Goal: Task Accomplishment & Management: Manage account settings

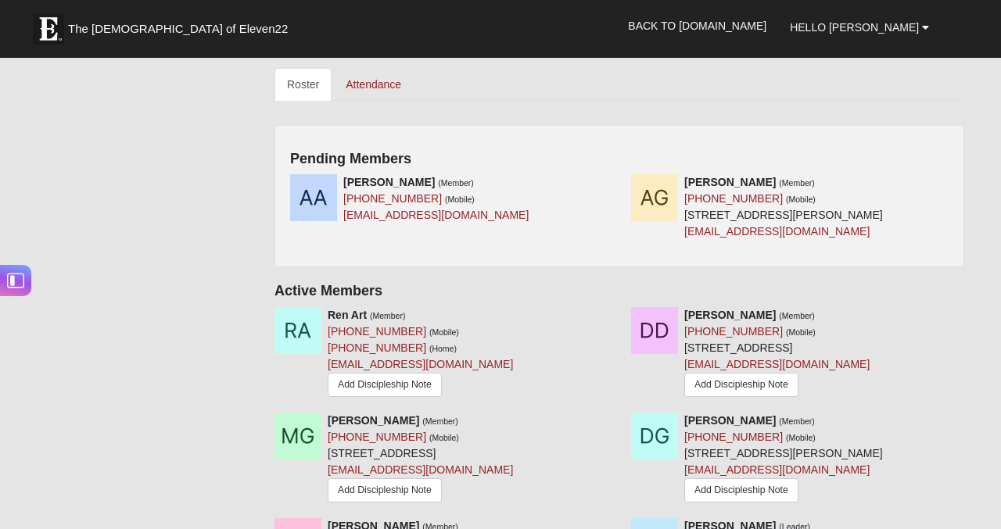
scroll to position [662, 0]
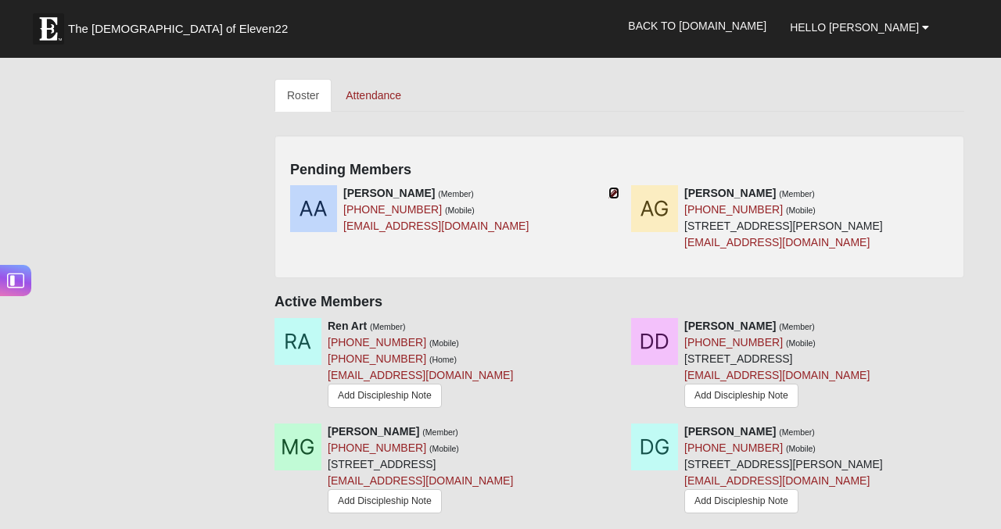
click at [611, 194] on icon at bounding box center [613, 193] width 11 height 11
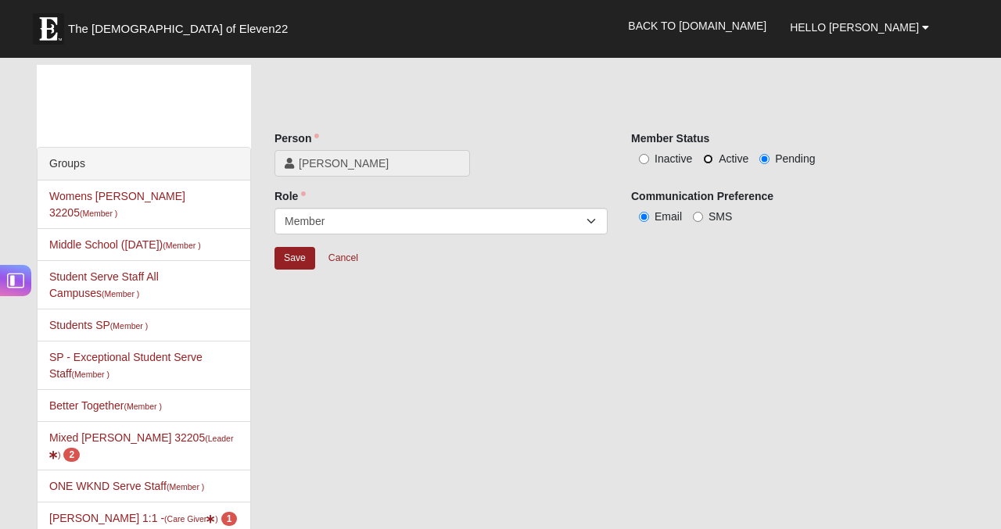
click at [712, 160] on input "Active" at bounding box center [708, 159] width 10 height 10
radio input "true"
click at [288, 259] on input "Save" at bounding box center [294, 258] width 41 height 23
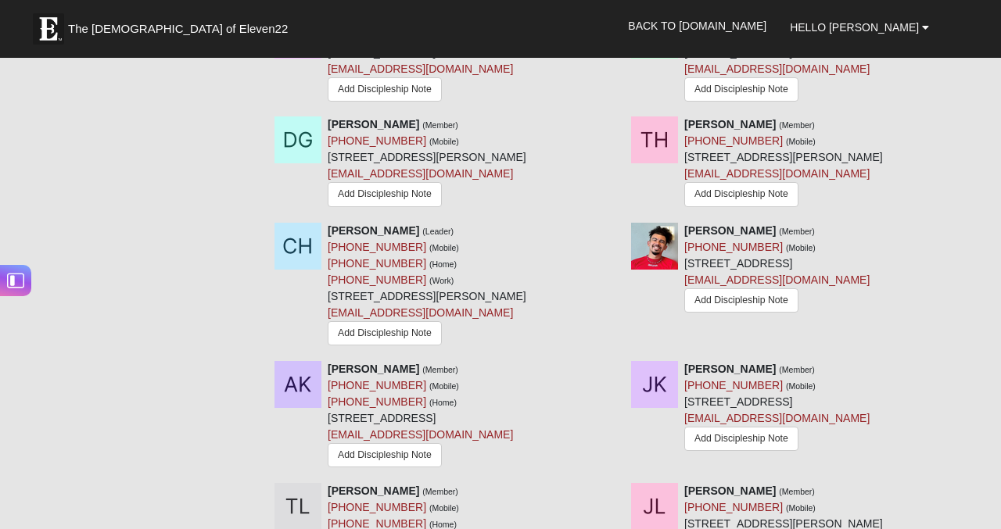
scroll to position [1077, 0]
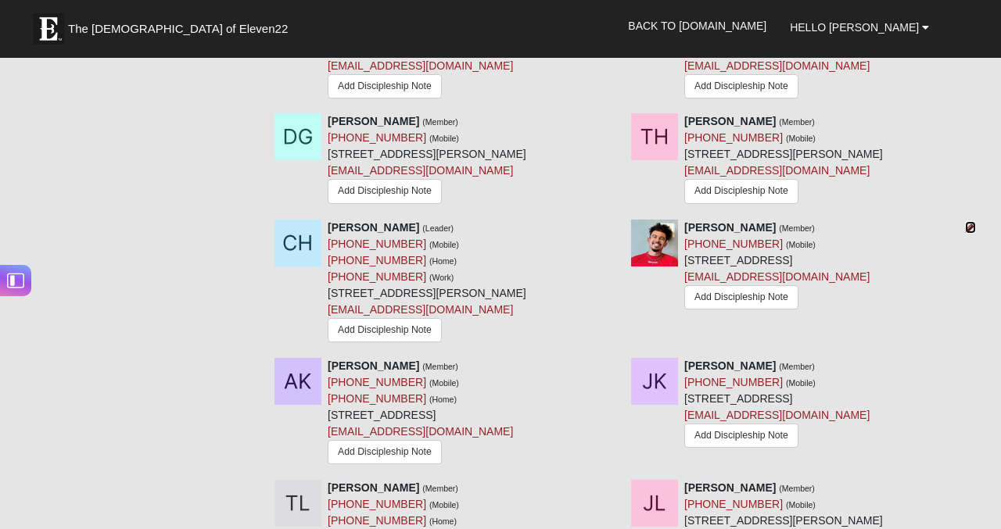
click at [969, 233] on icon at bounding box center [970, 227] width 11 height 11
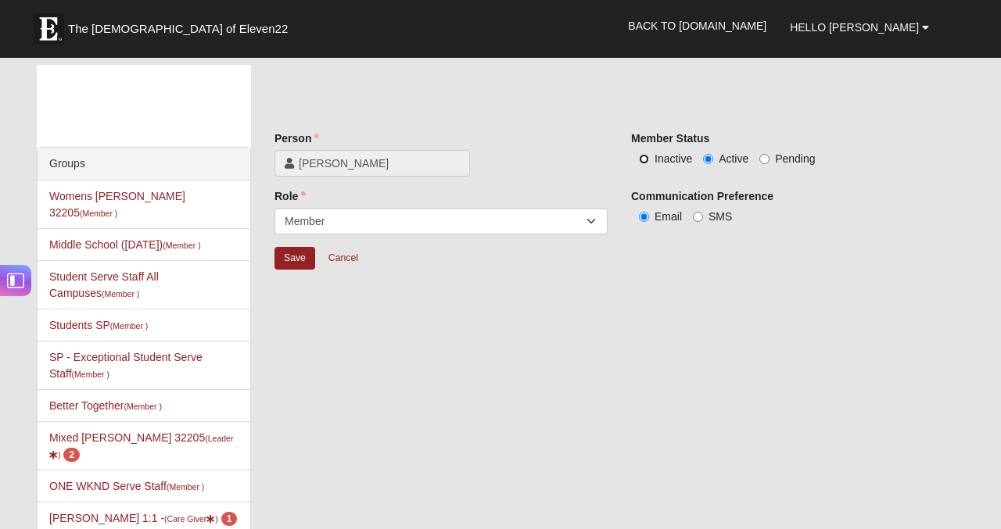
click at [644, 163] on input "Inactive" at bounding box center [644, 159] width 10 height 10
radio input "true"
click at [296, 258] on input "Save" at bounding box center [294, 258] width 41 height 23
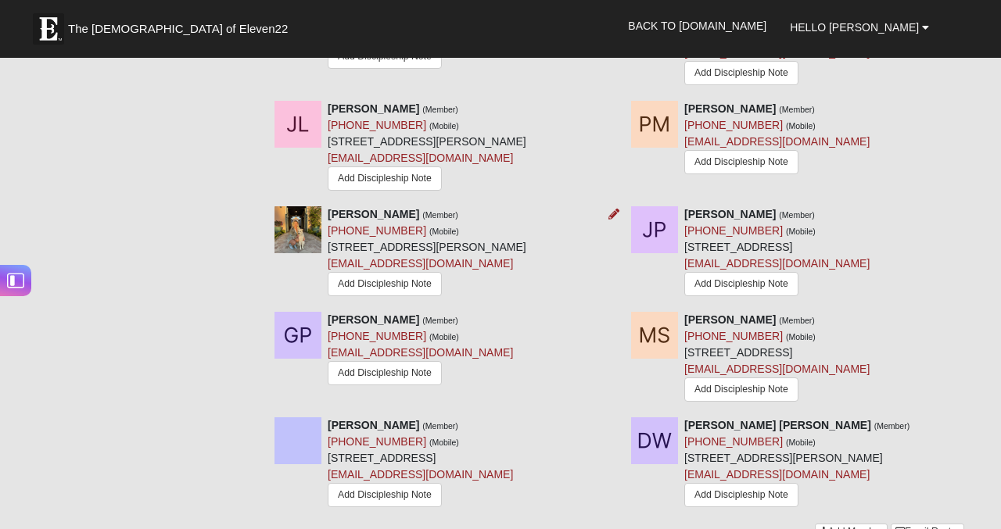
scroll to position [1455, 0]
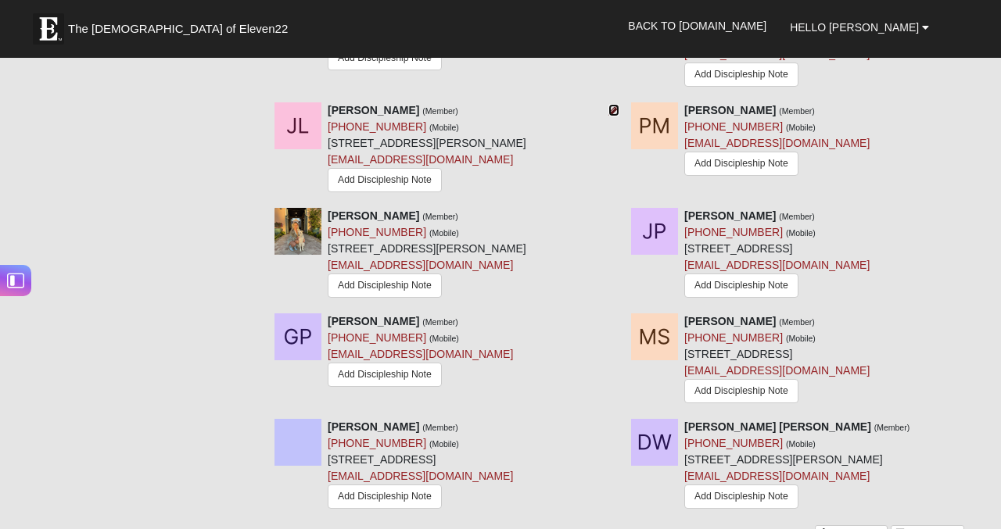
click at [612, 116] on icon at bounding box center [613, 110] width 11 height 11
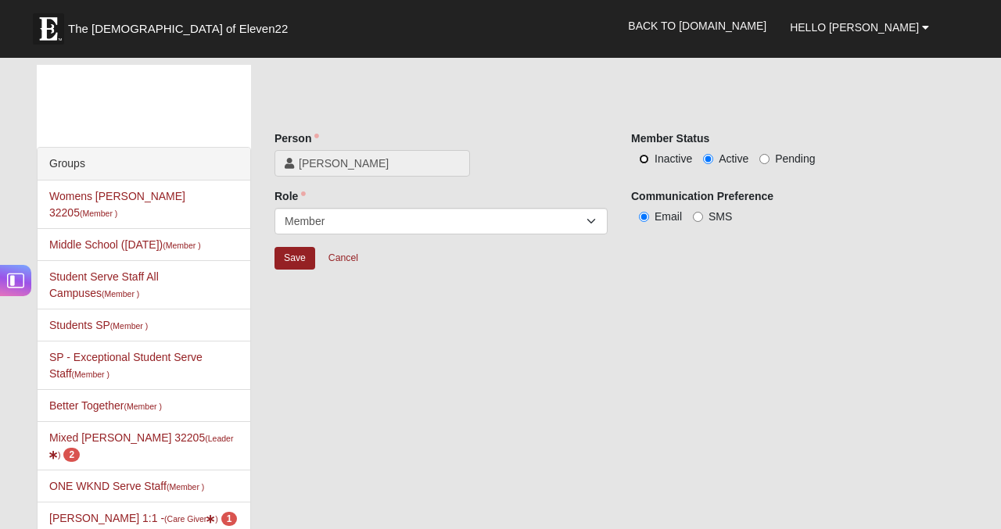
click at [643, 161] on input "Inactive" at bounding box center [644, 159] width 10 height 10
radio input "true"
click at [284, 257] on input "Save" at bounding box center [294, 258] width 41 height 23
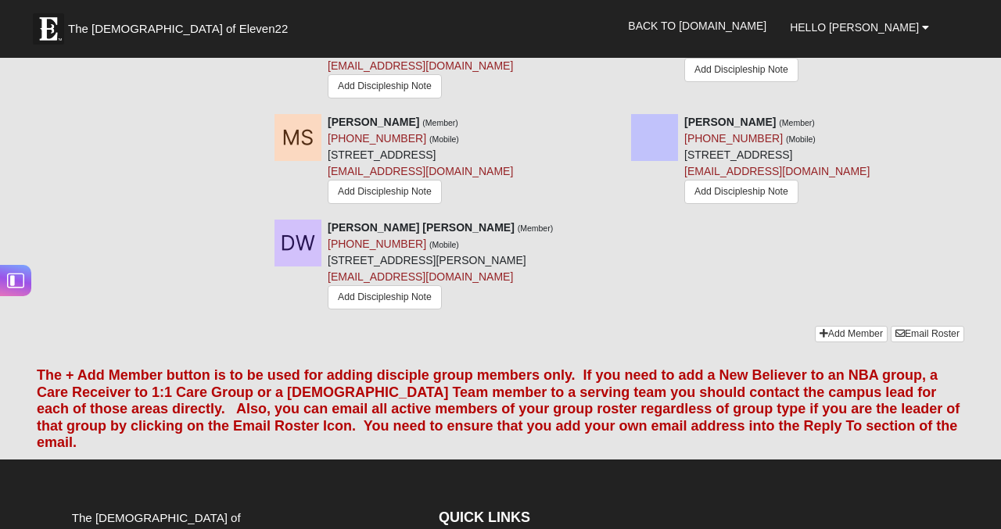
scroll to position [1630, 0]
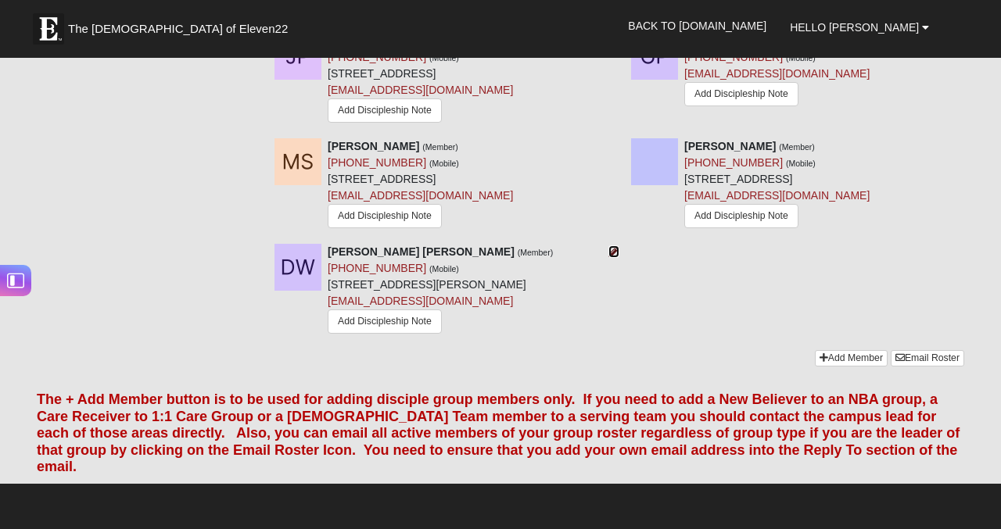
click at [614, 257] on icon at bounding box center [613, 251] width 11 height 11
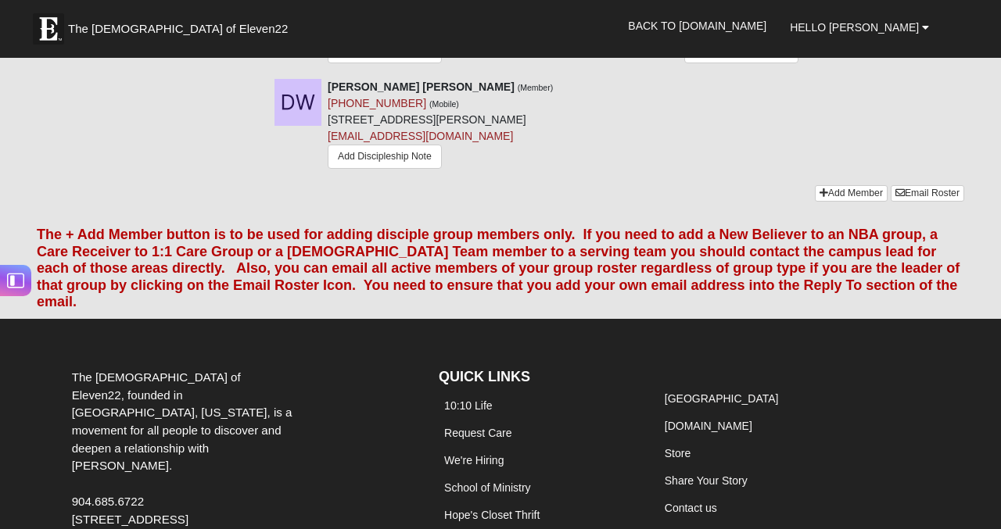
scroll to position [1763, 0]
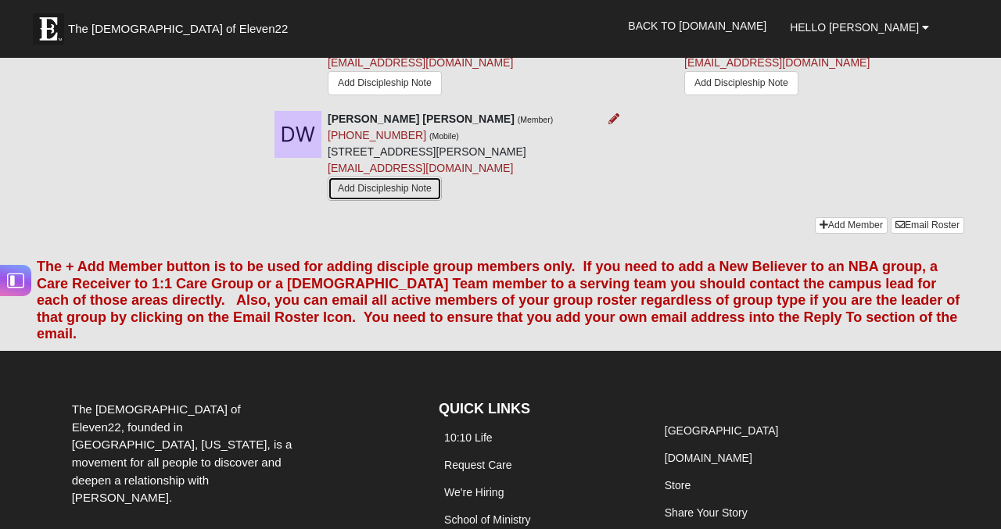
click at [409, 201] on link "Add Discipleship Note" at bounding box center [385, 189] width 114 height 24
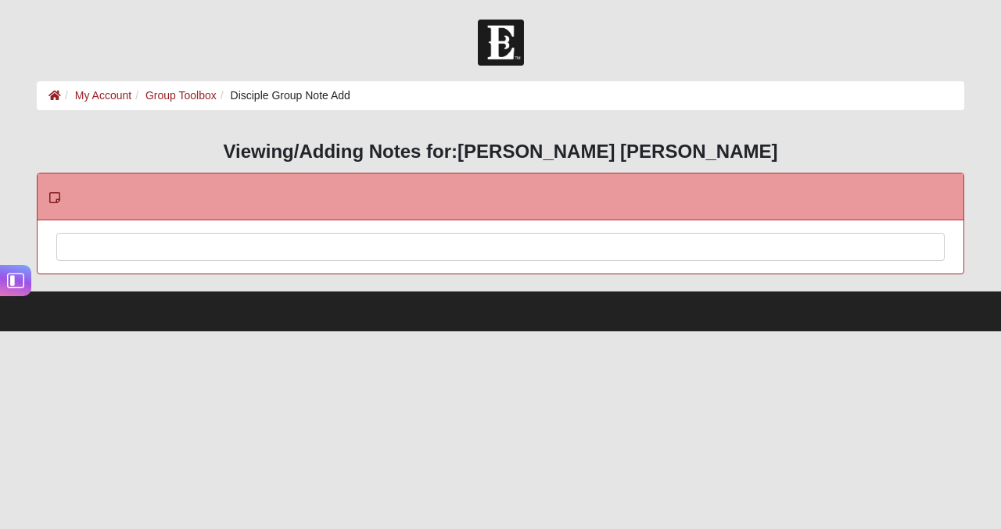
click at [370, 258] on div at bounding box center [500, 268] width 886 height 69
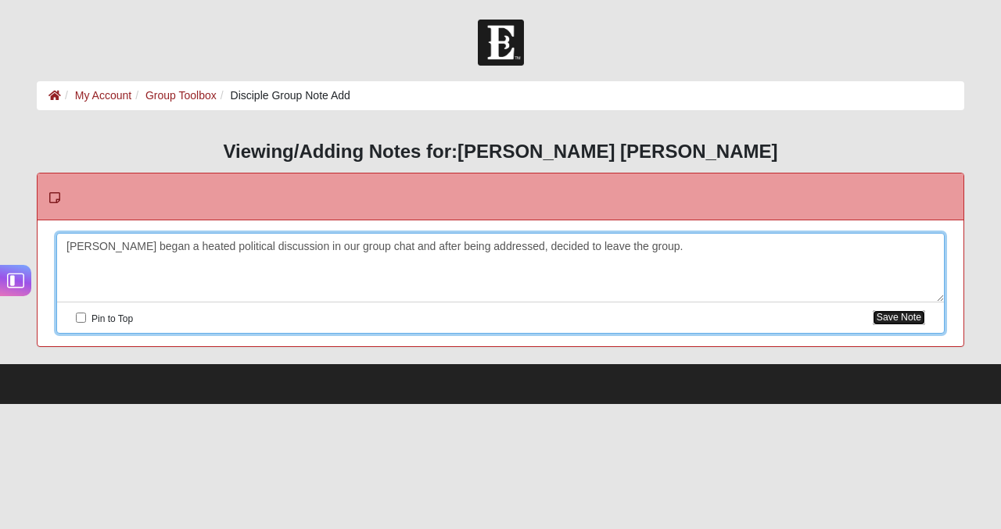
click at [899, 321] on button "Save Note" at bounding box center [898, 317] width 52 height 15
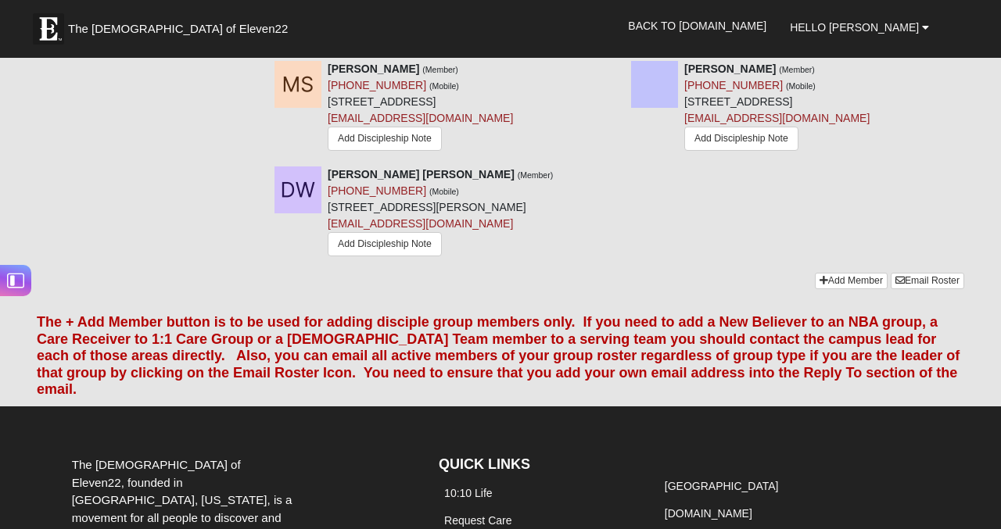
scroll to position [1763, 0]
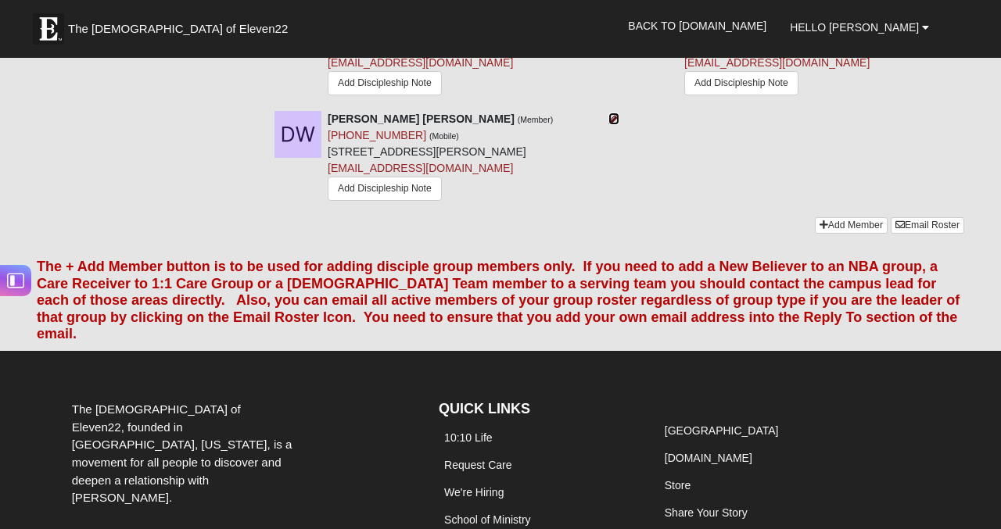
click at [615, 124] on icon at bounding box center [613, 118] width 11 height 11
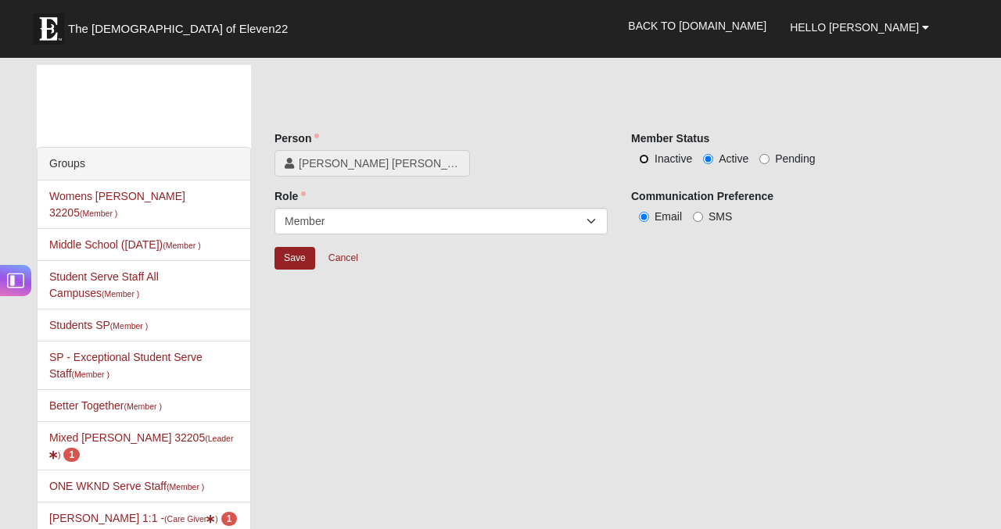
click at [643, 159] on input "Inactive" at bounding box center [644, 159] width 10 height 10
radio input "true"
click at [290, 263] on input "Save" at bounding box center [294, 258] width 41 height 23
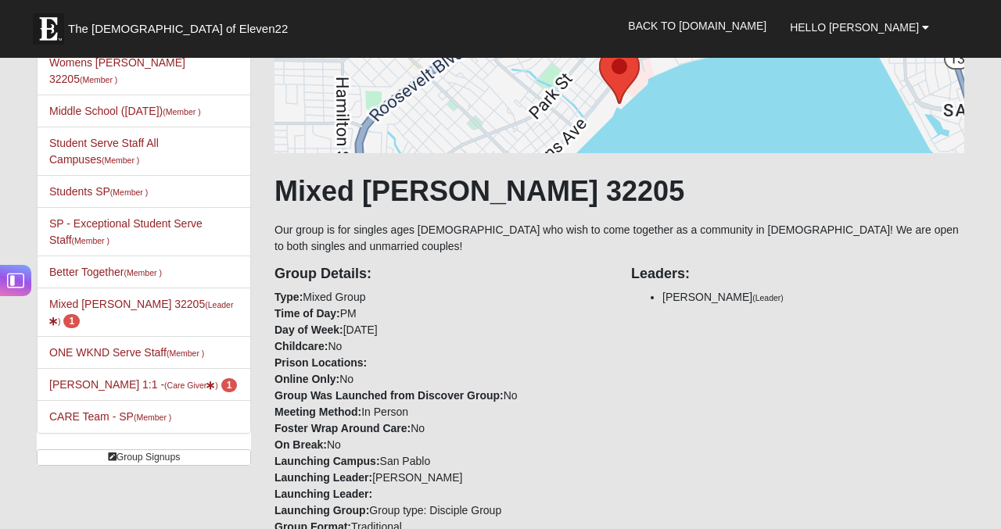
scroll to position [152, 0]
